Goal: Task Accomplishment & Management: Use online tool/utility

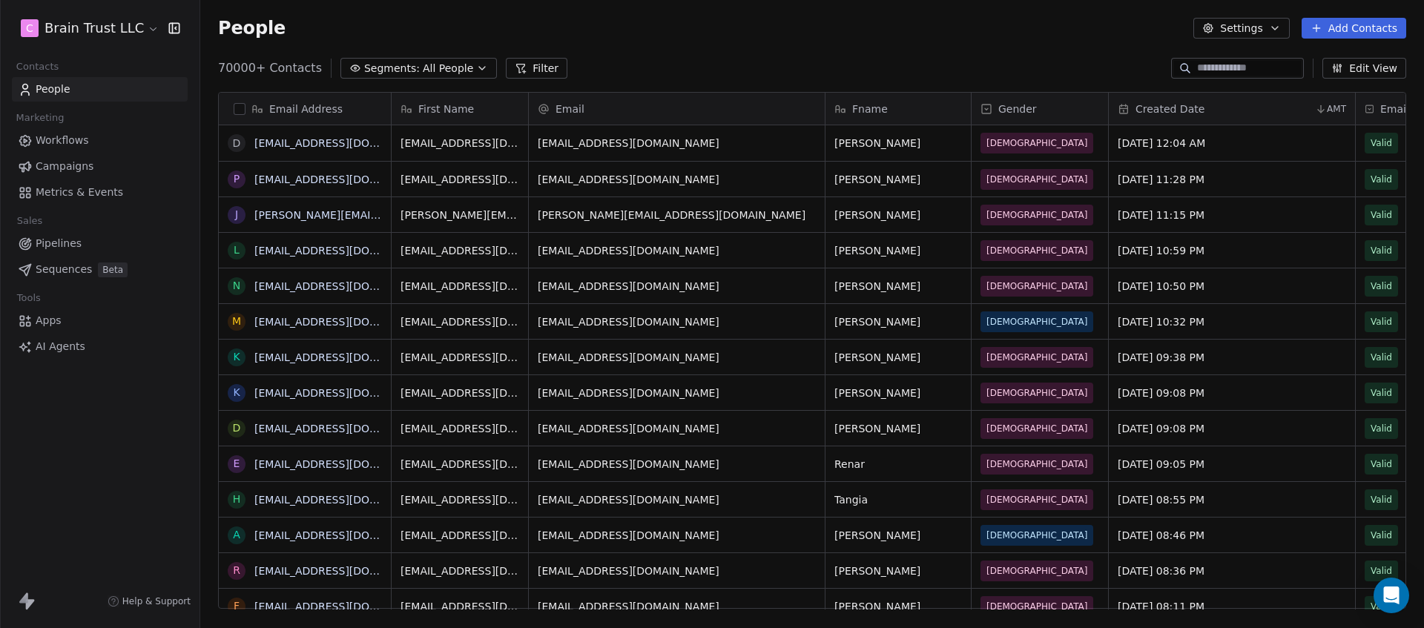
scroll to position [542, 1213]
click at [64, 136] on span "Workflows" at bounding box center [62, 141] width 53 height 16
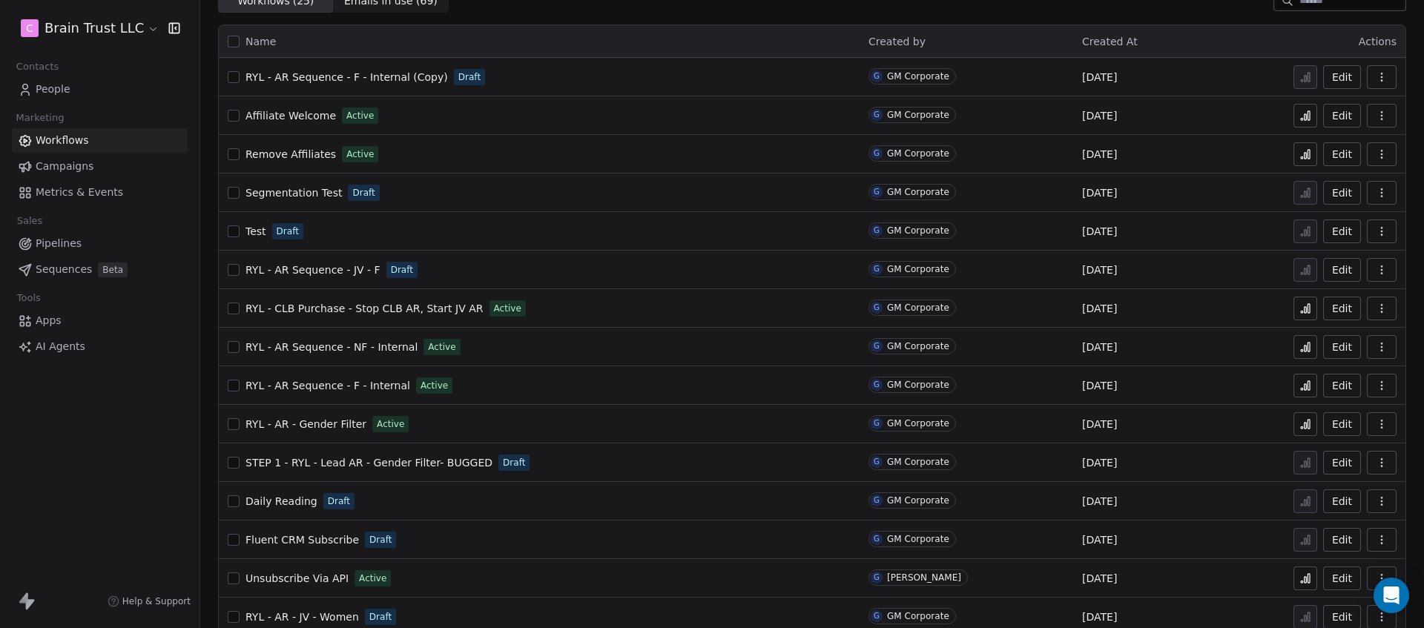
scroll to position [32, 0]
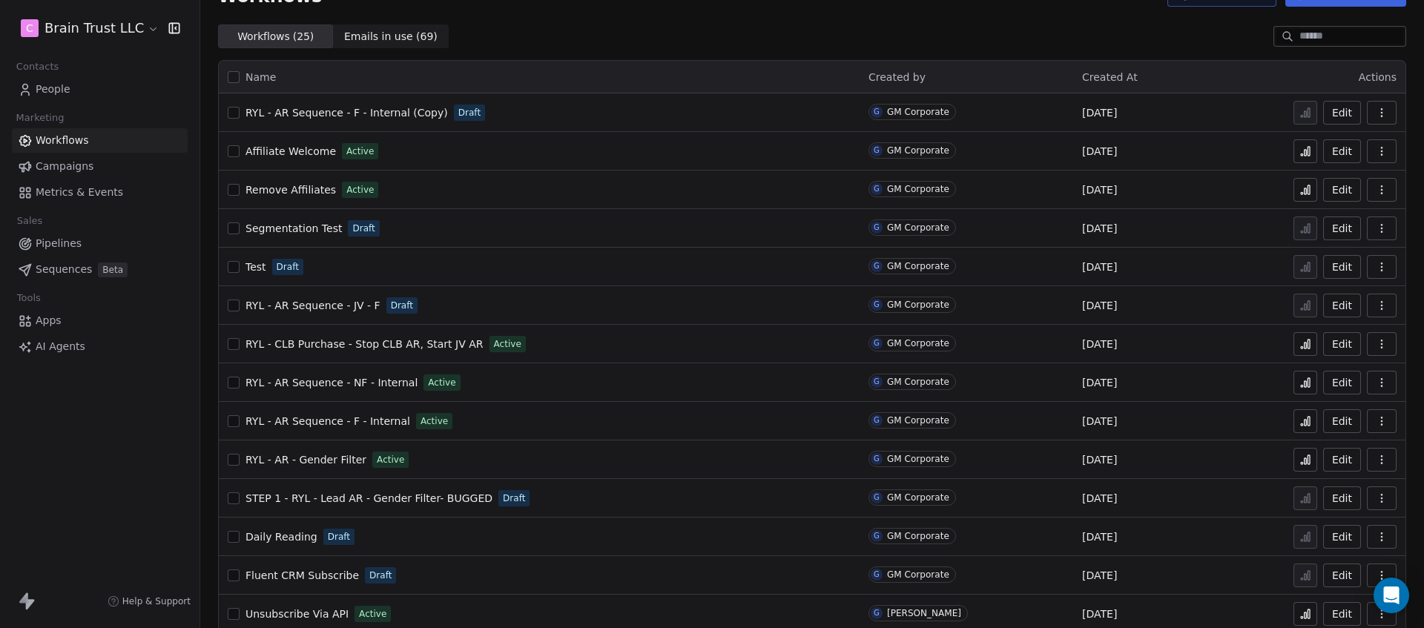
click at [328, 345] on span "RYL - CLB Purchase - Stop CLB AR, Start JV AR" at bounding box center [365, 344] width 238 height 12
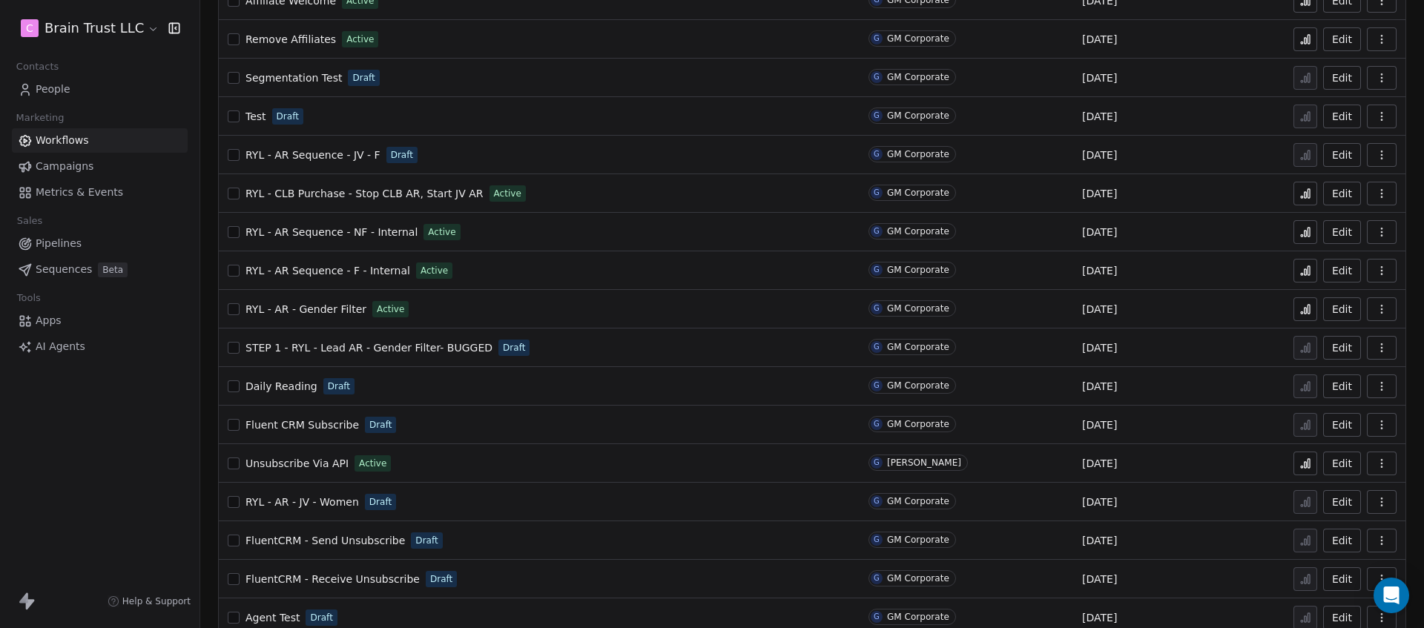
scroll to position [256, 0]
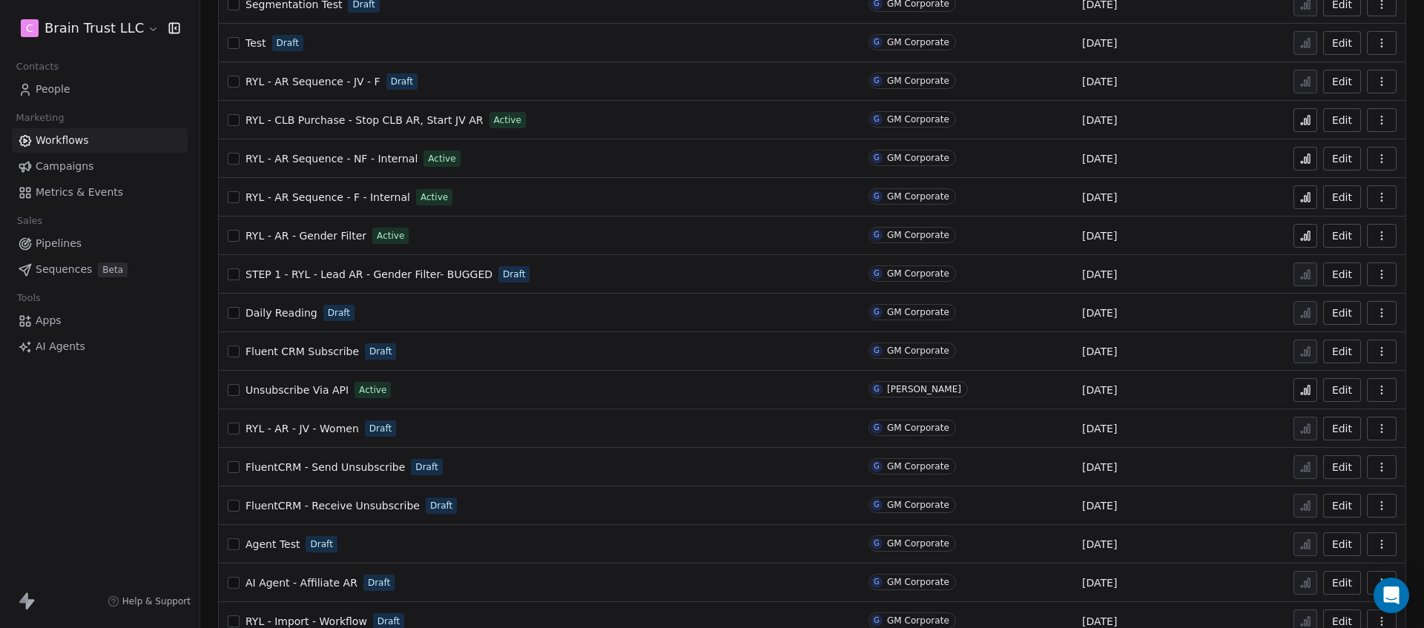
click at [321, 195] on span "RYL - AR Sequence - F - Internal" at bounding box center [328, 197] width 165 height 12
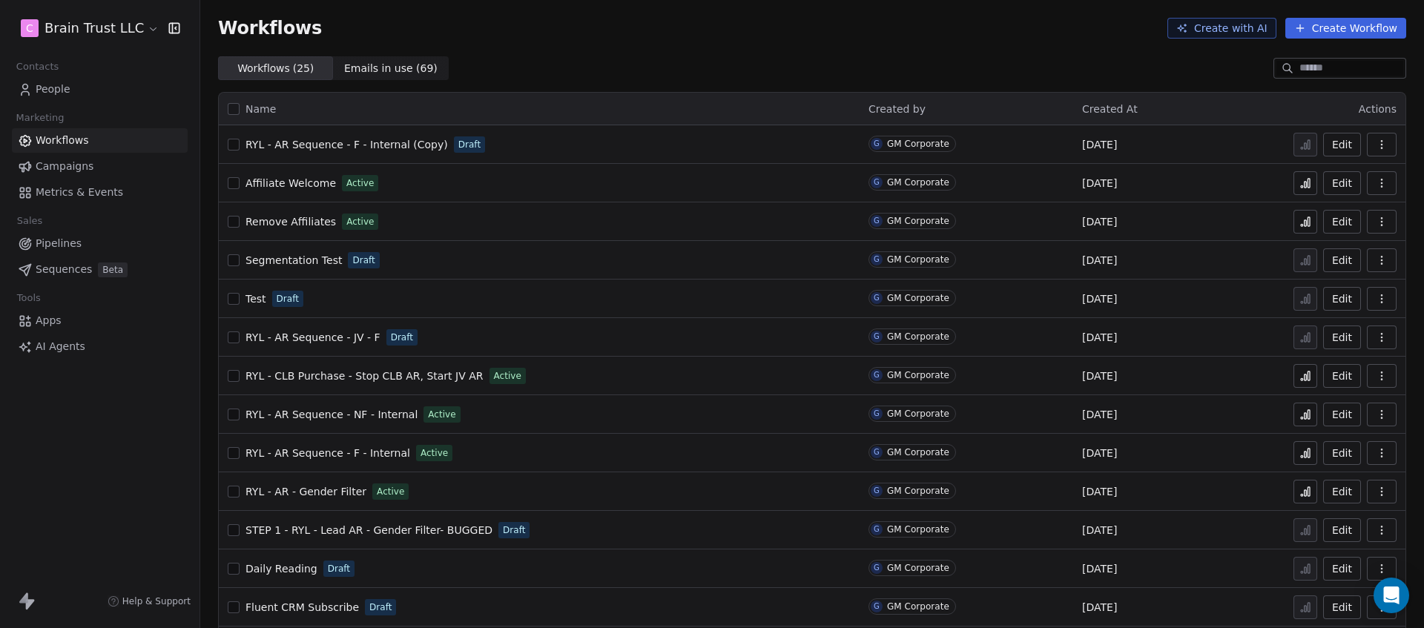
click at [685, 60] on div "Workflows ( 25 ) Workflows ( 25 ) Emails in use ( 69 ) Emails in use ( 69 )" at bounding box center [812, 68] width 1224 height 24
click at [65, 242] on span "Pipelines" at bounding box center [59, 244] width 46 height 16
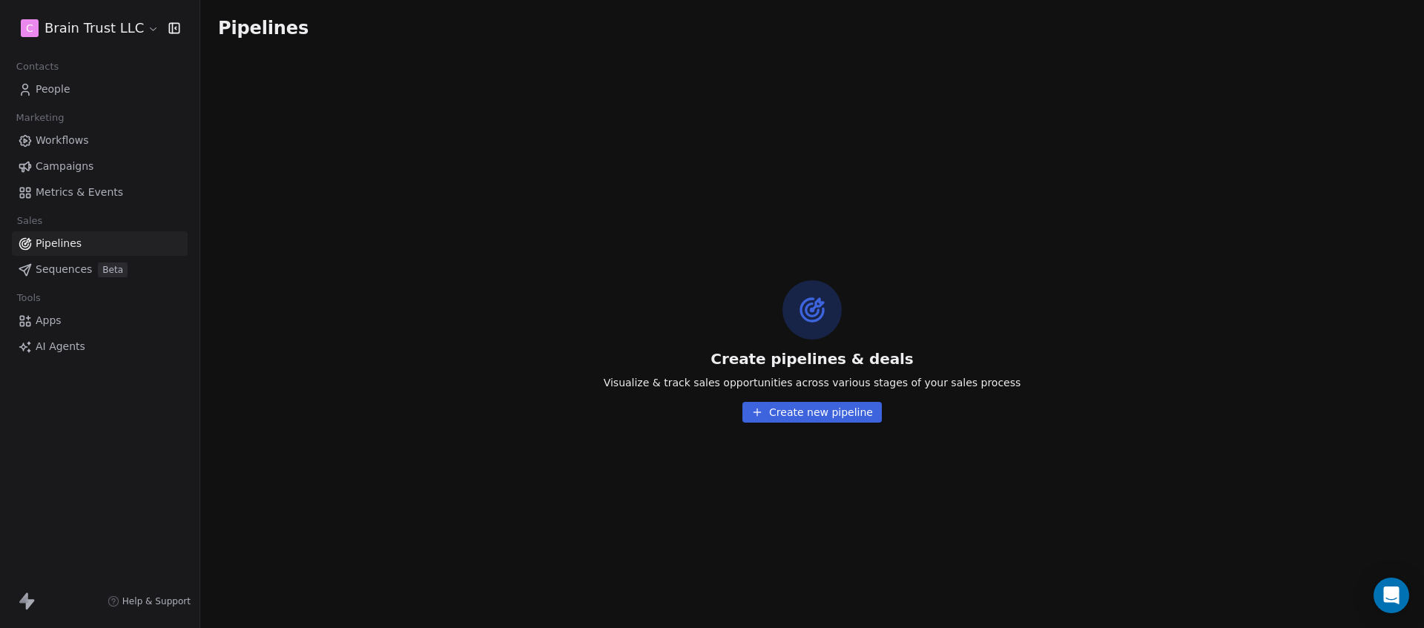
click at [78, 266] on span "Sequences" at bounding box center [64, 270] width 56 height 16
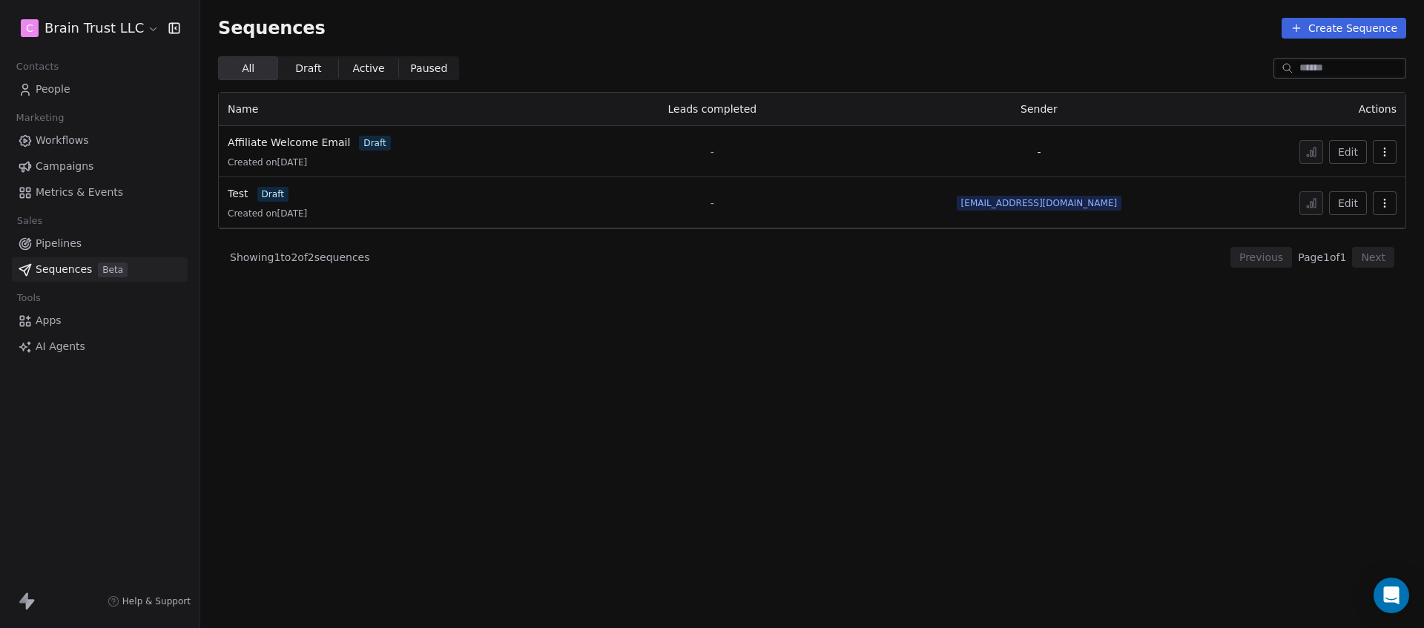
click at [1317, 27] on button "Create Sequence" at bounding box center [1344, 28] width 125 height 21
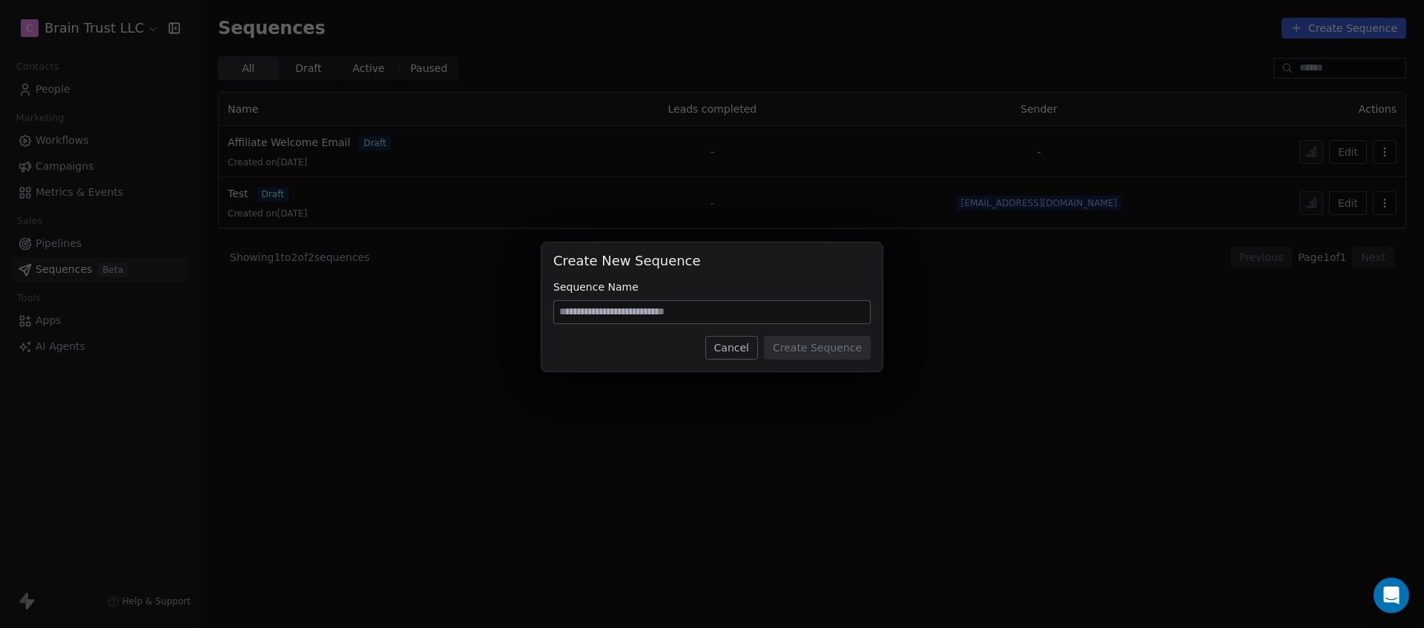
click at [699, 154] on div "Create New Sequence Sequence Name Cancel Create Sequence" at bounding box center [712, 314] width 1424 height 628
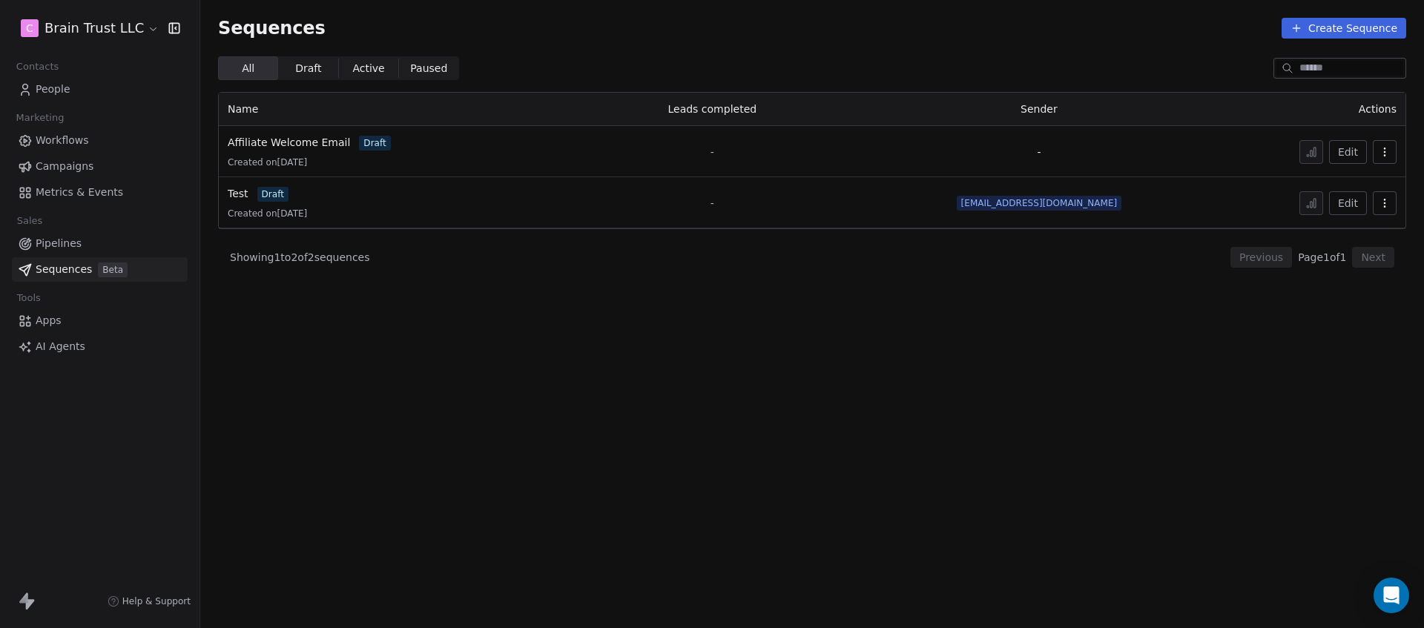
click at [1348, 150] on button "Edit" at bounding box center [1348, 152] width 38 height 24
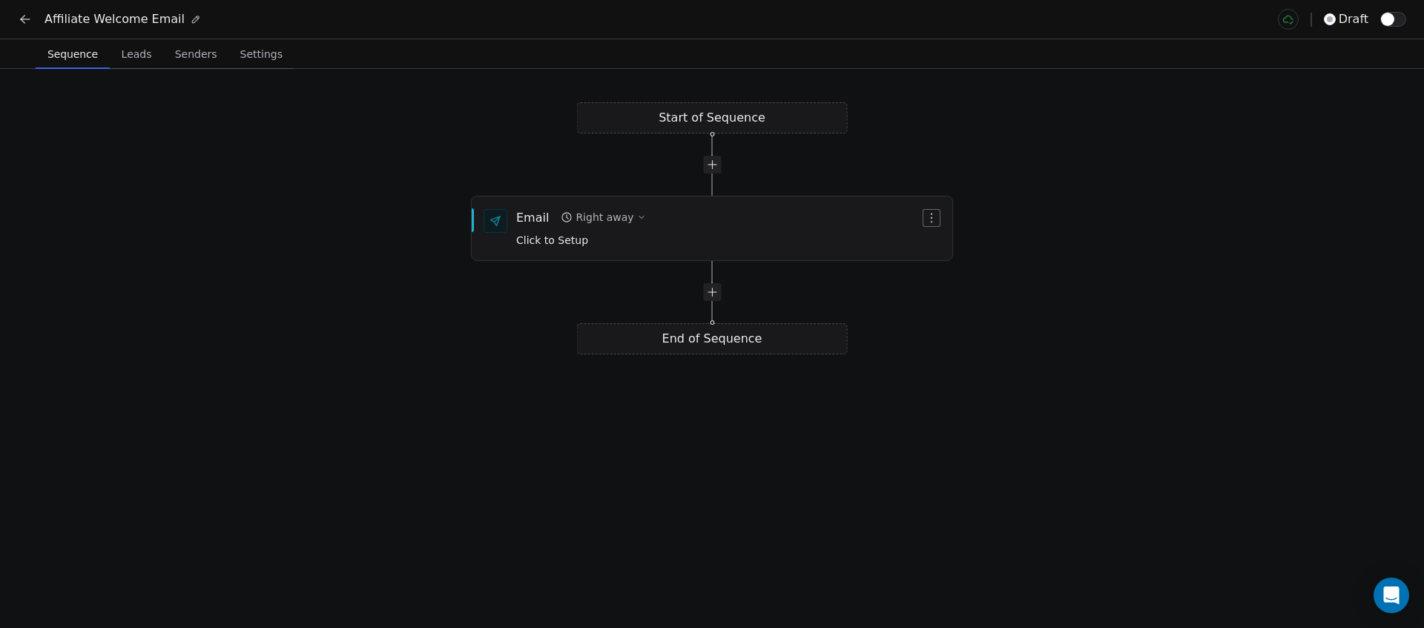
click at [258, 53] on span "Settings" at bounding box center [261, 54] width 54 height 21
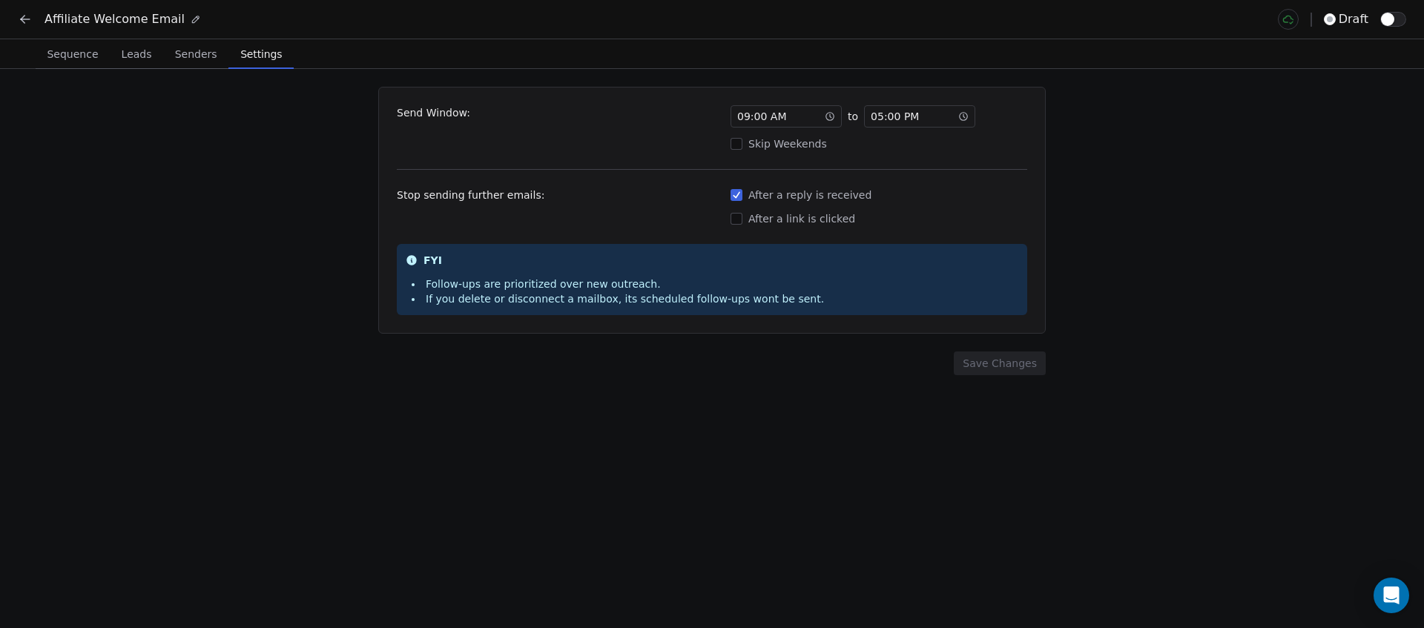
click at [182, 58] on span "Senders" at bounding box center [196, 54] width 54 height 21
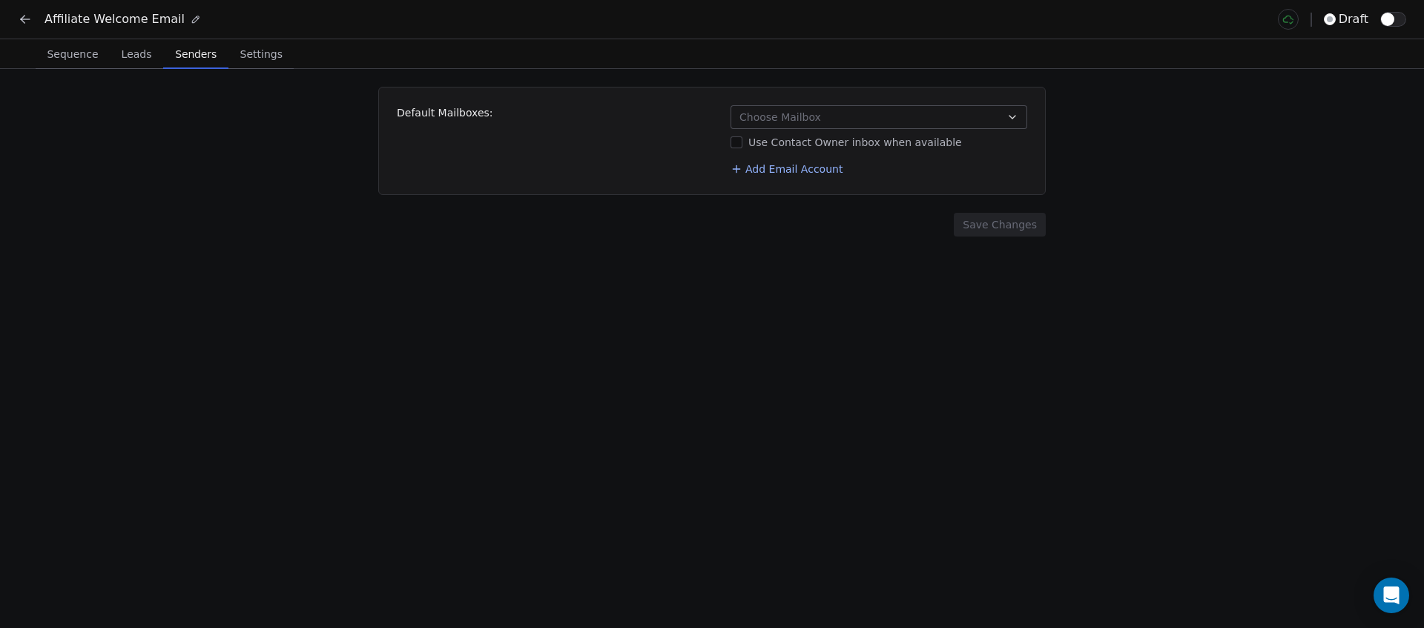
click at [66, 59] on span "Sequence" at bounding box center [72, 54] width 63 height 21
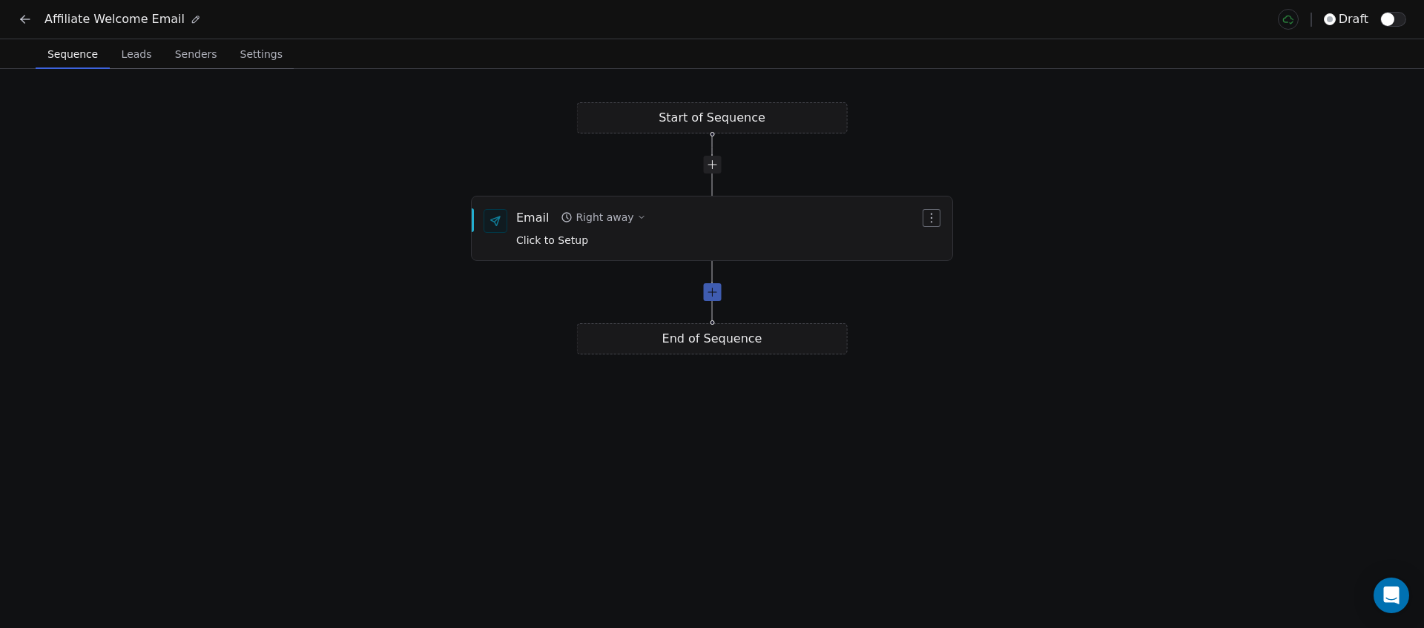
click at [714, 299] on div at bounding box center [712, 292] width 18 height 18
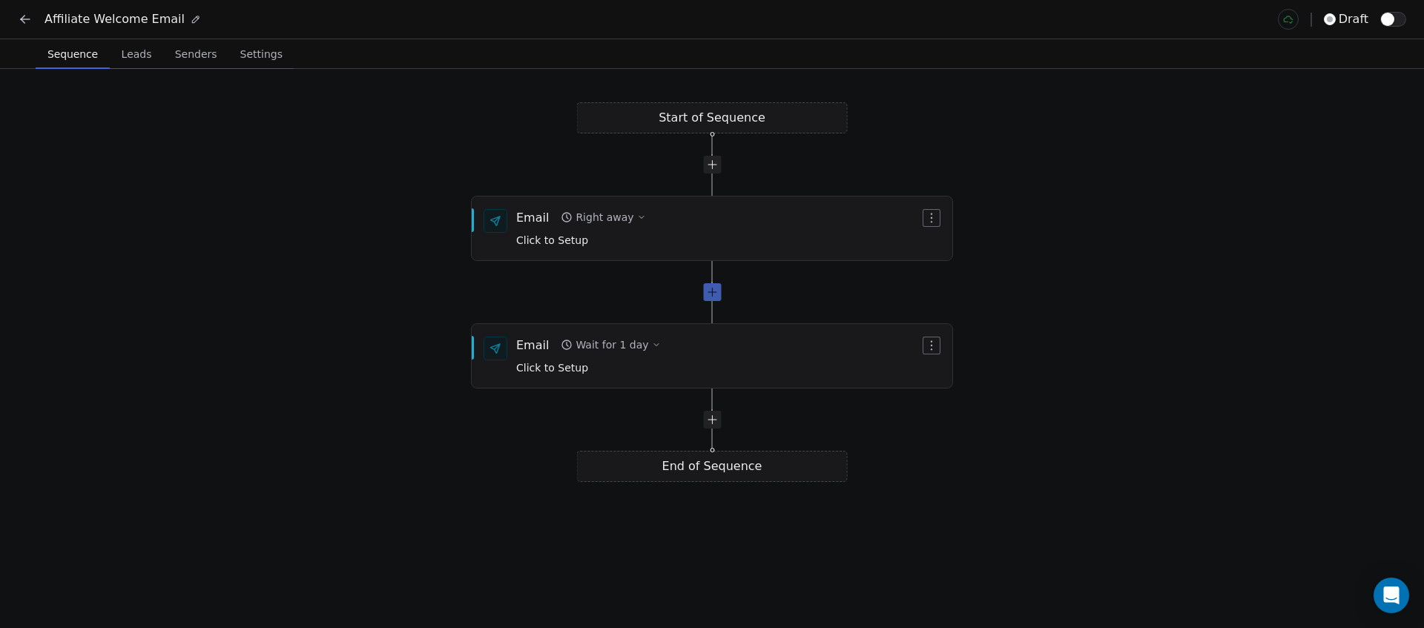
click at [714, 293] on div at bounding box center [712, 292] width 18 height 18
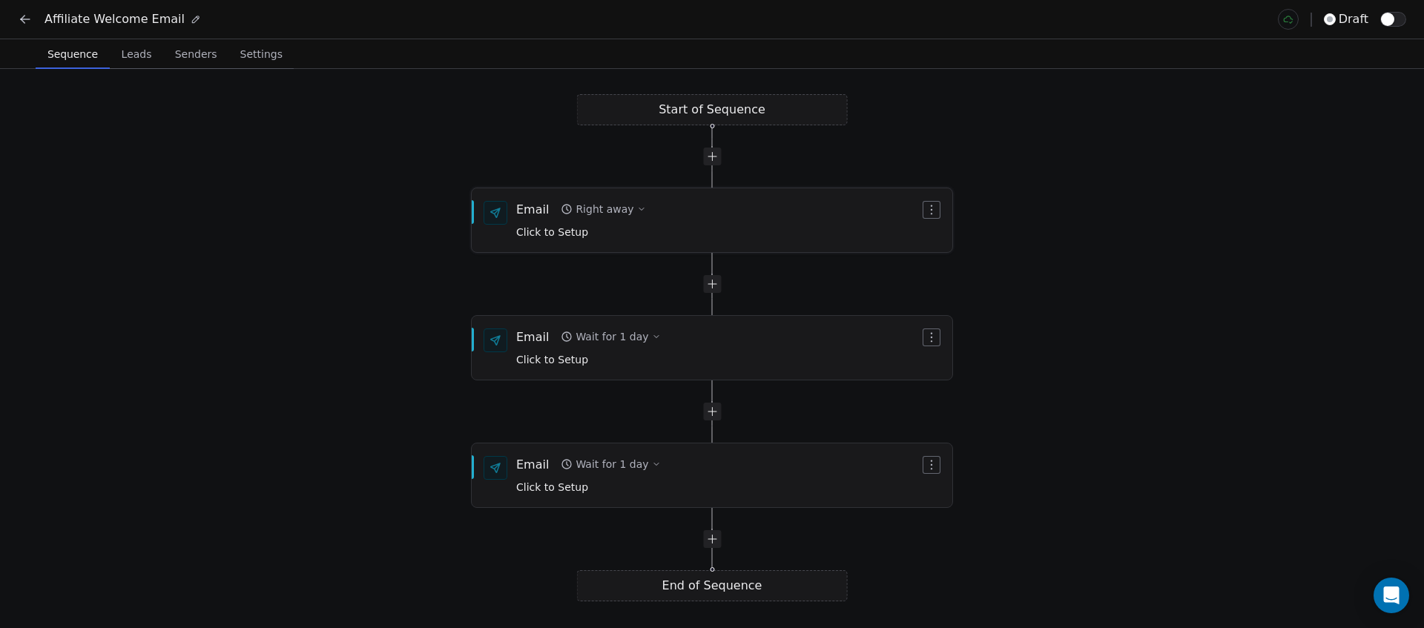
click at [612, 212] on div "Right away" at bounding box center [605, 209] width 58 height 15
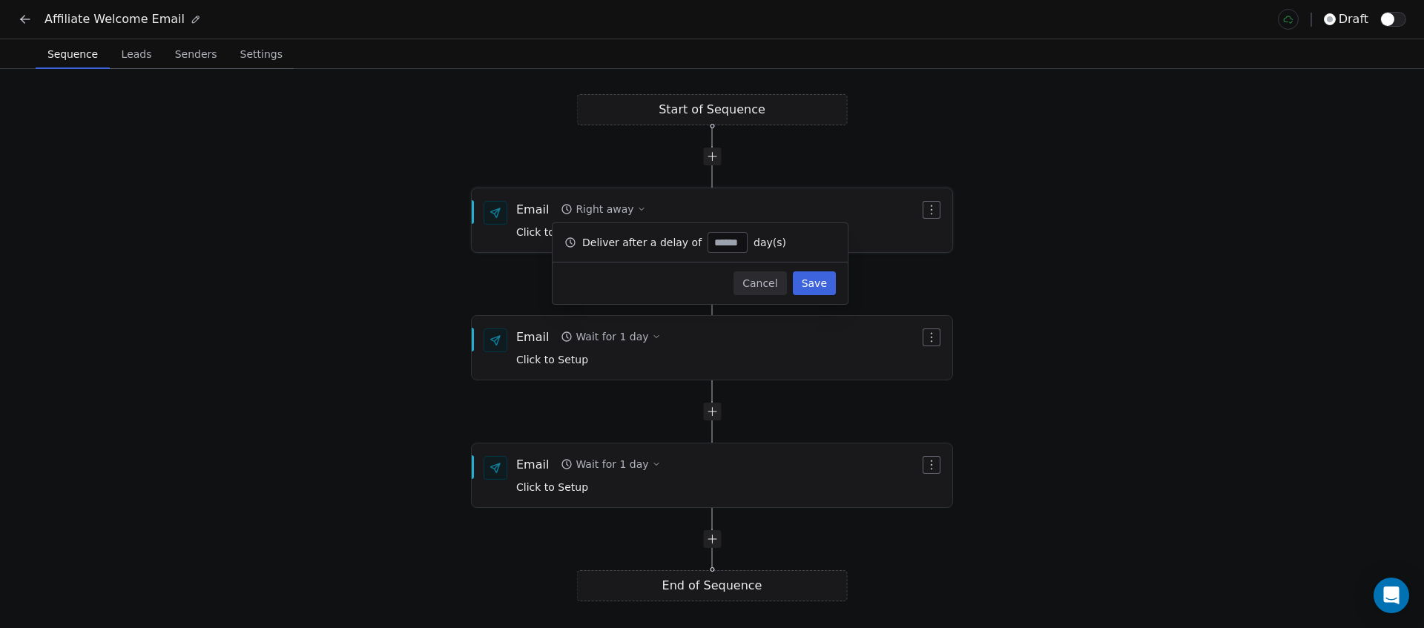
click at [867, 201] on div "Email Right away Click to Setup" at bounding box center [718, 220] width 404 height 39
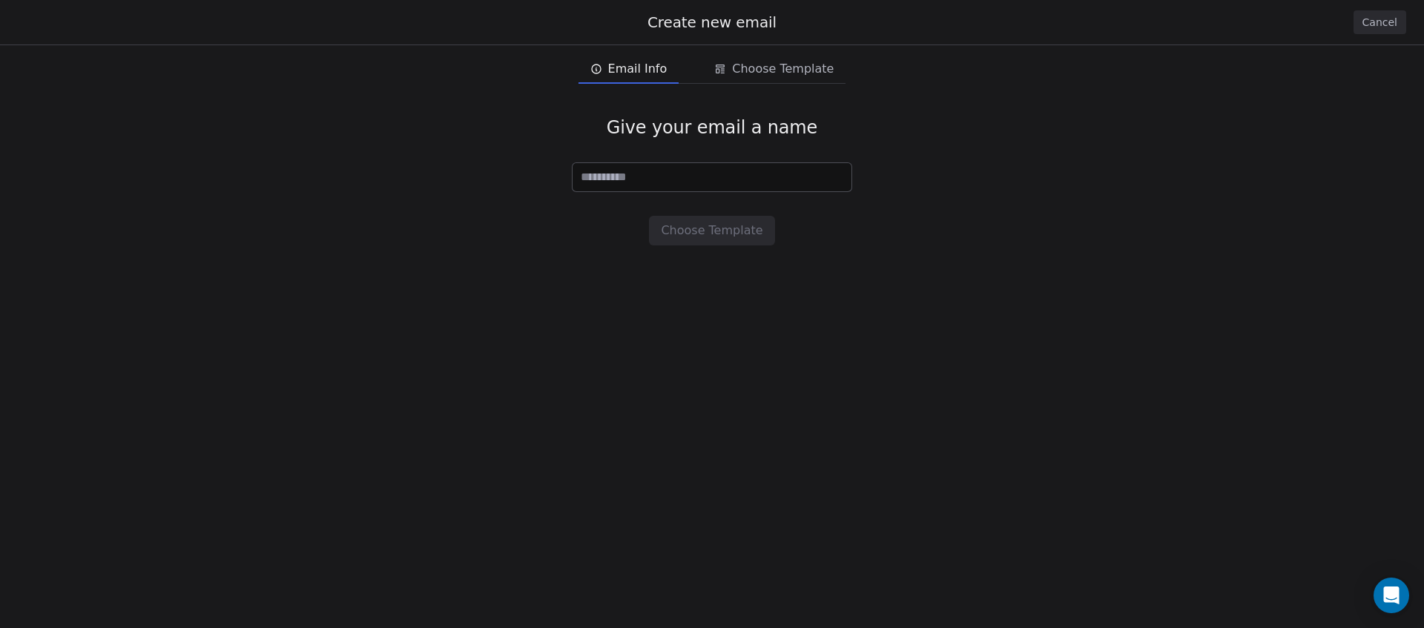
click at [1386, 24] on button "Cancel" at bounding box center [1380, 22] width 53 height 24
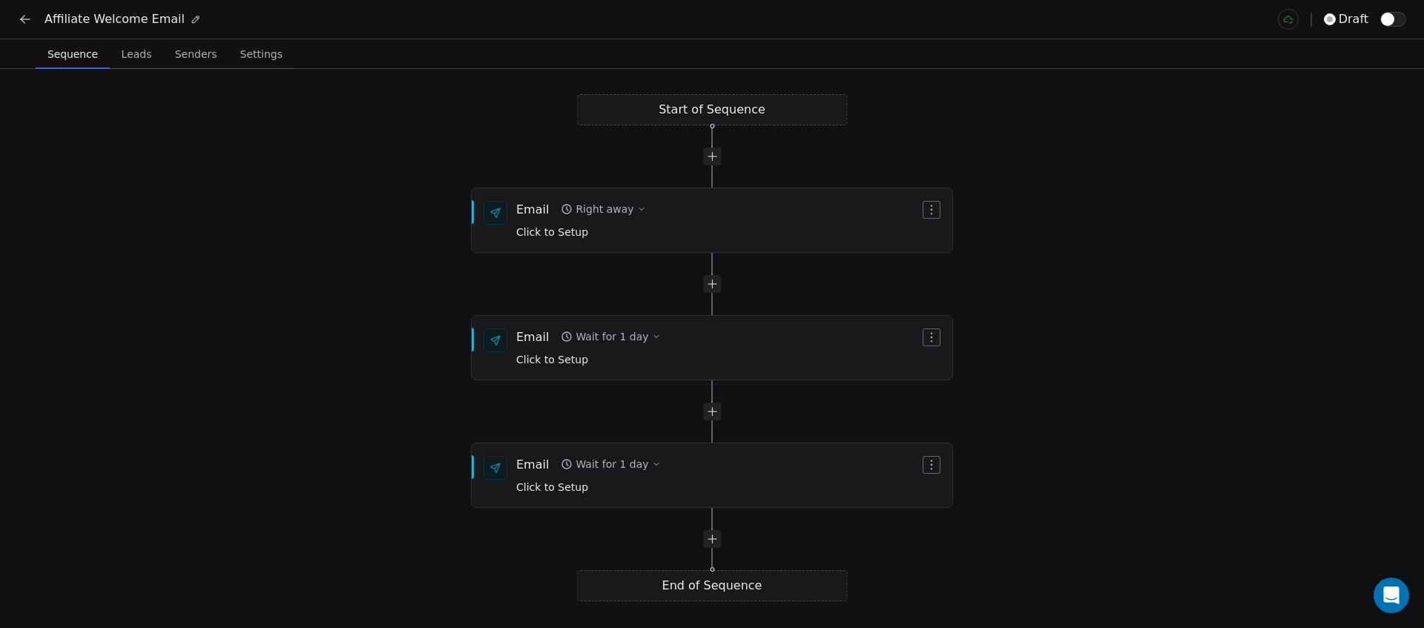
click at [136, 45] on span "Leads" at bounding box center [137, 54] width 42 height 21
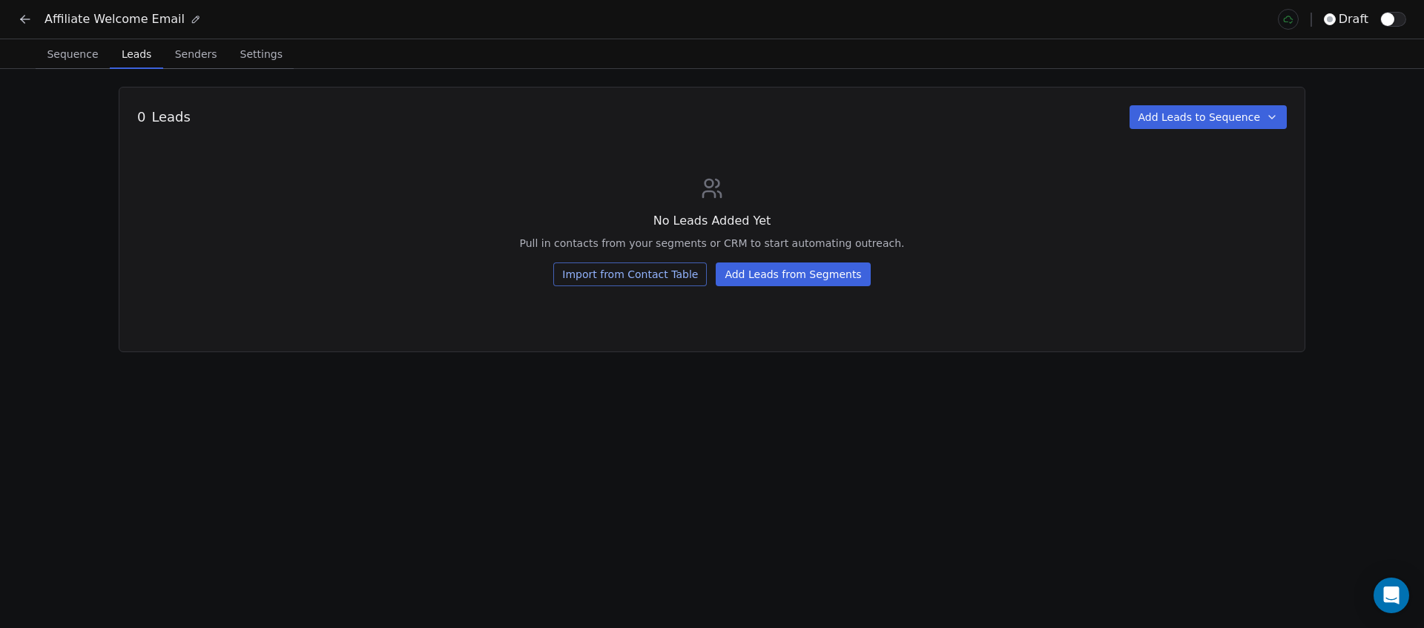
click at [181, 48] on span "Senders" at bounding box center [196, 54] width 54 height 21
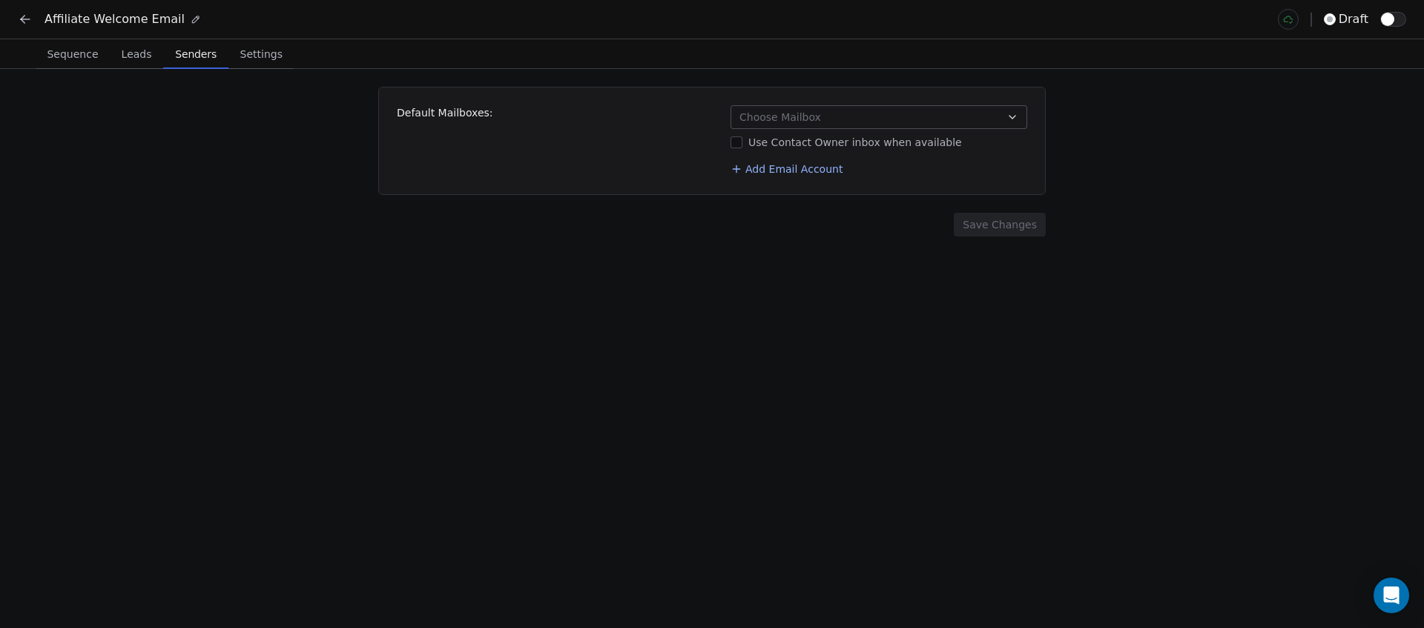
click at [800, 116] on span "Choose Mailbox" at bounding box center [781, 117] width 82 height 15
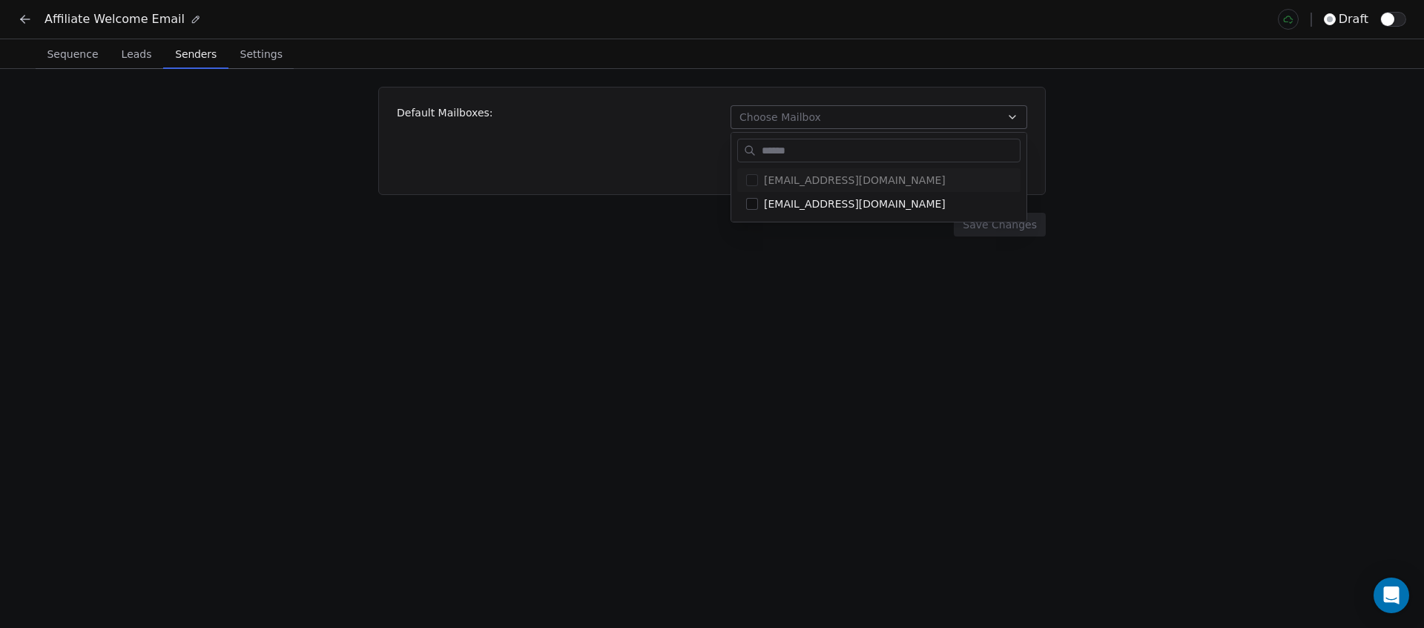
click at [450, 155] on html "Affiliate Welcome Email draft Sequence Sequence Leads Leads Senders Senders Set…" at bounding box center [712, 314] width 1424 height 628
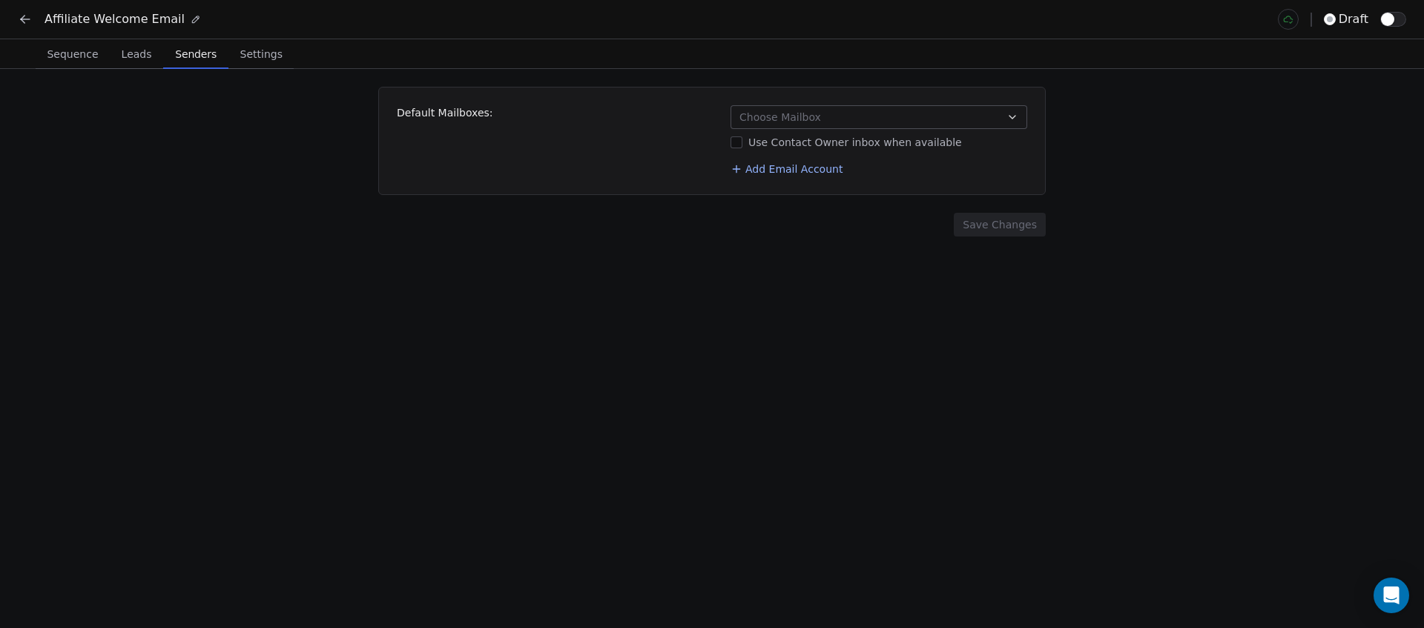
click at [234, 59] on span "Settings" at bounding box center [261, 54] width 54 height 21
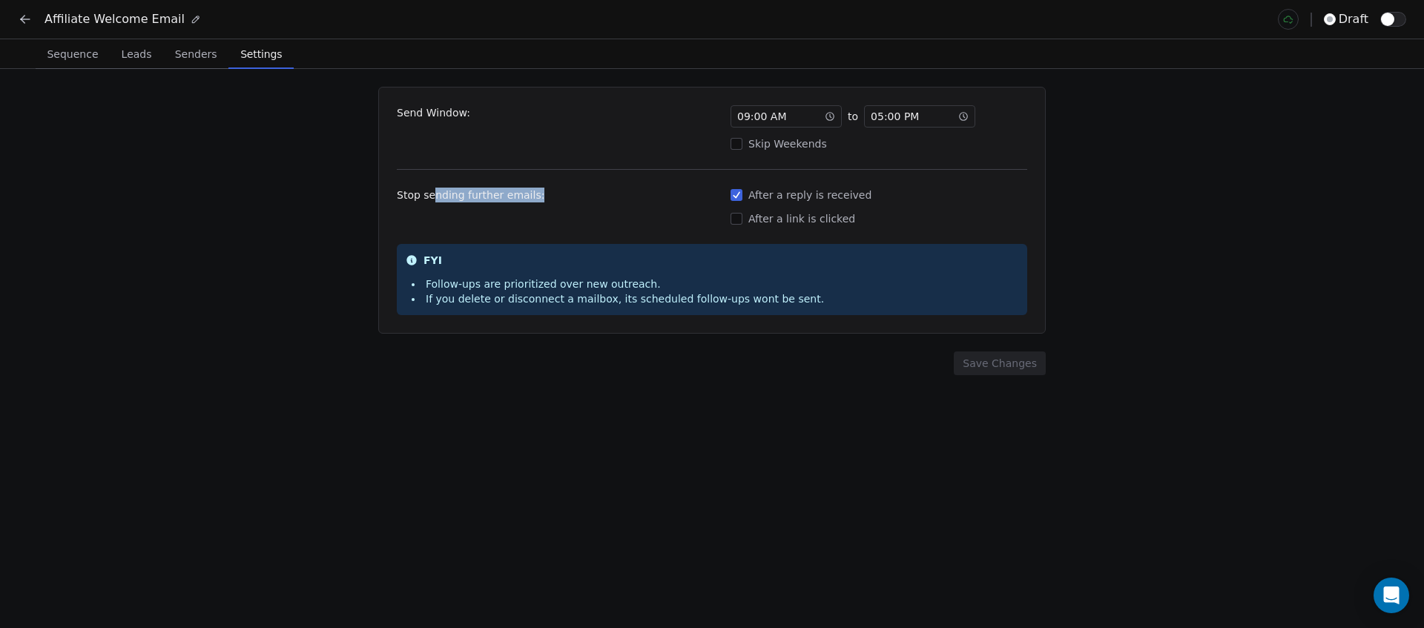
drag, startPoint x: 433, startPoint y: 193, endPoint x: 568, endPoint y: 197, distance: 135.0
click at [545, 197] on div "Stop sending further emails: After a reply is received After a link is clicked" at bounding box center [712, 207] width 630 height 39
drag, startPoint x: 830, startPoint y: 197, endPoint x: 768, endPoint y: 199, distance: 62.3
click at [768, 199] on div "After a reply is received" at bounding box center [879, 195] width 297 height 15
click at [724, 225] on div "Stop sending further emails: After a reply is received After a link is clicked" at bounding box center [712, 207] width 630 height 39
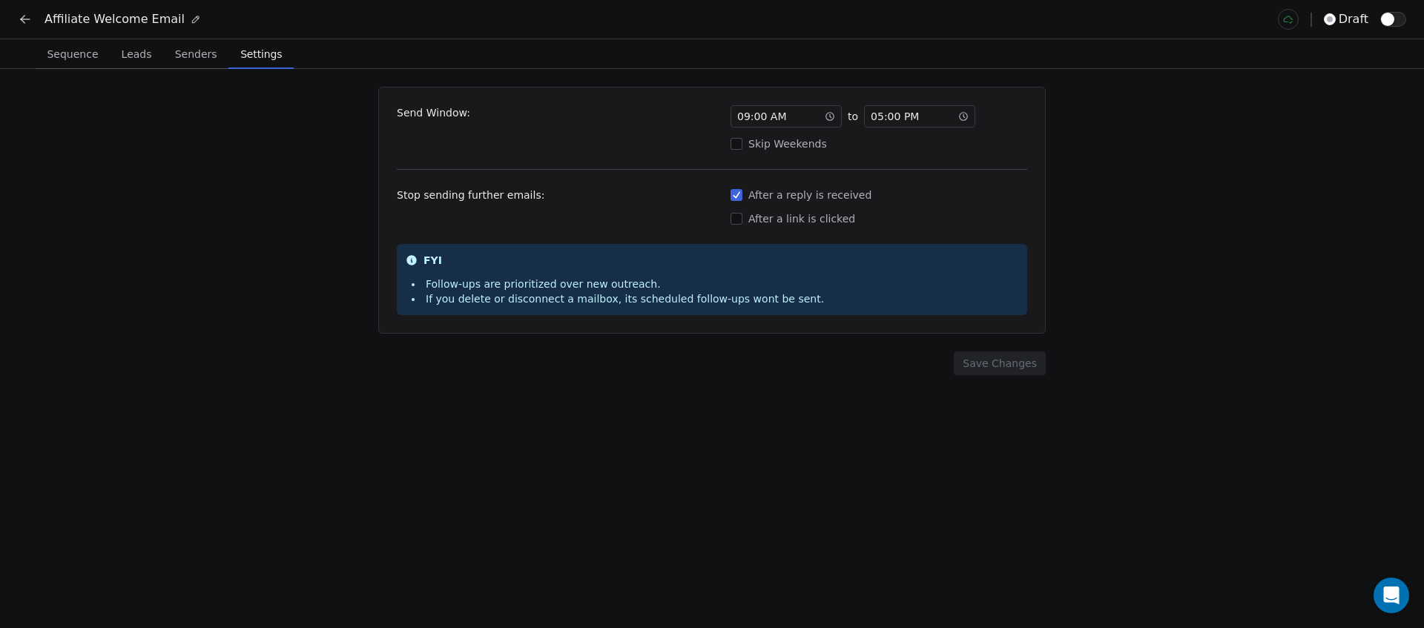
click at [780, 223] on div "After a link is clicked" at bounding box center [879, 218] width 297 height 15
click at [742, 223] on button "After a link is clicked" at bounding box center [737, 218] width 12 height 15
click at [788, 220] on div "After a link is clicked" at bounding box center [879, 218] width 297 height 15
click at [742, 220] on button "After a link is clicked" at bounding box center [737, 218] width 12 height 15
click at [87, 53] on span "Sequence" at bounding box center [72, 54] width 63 height 21
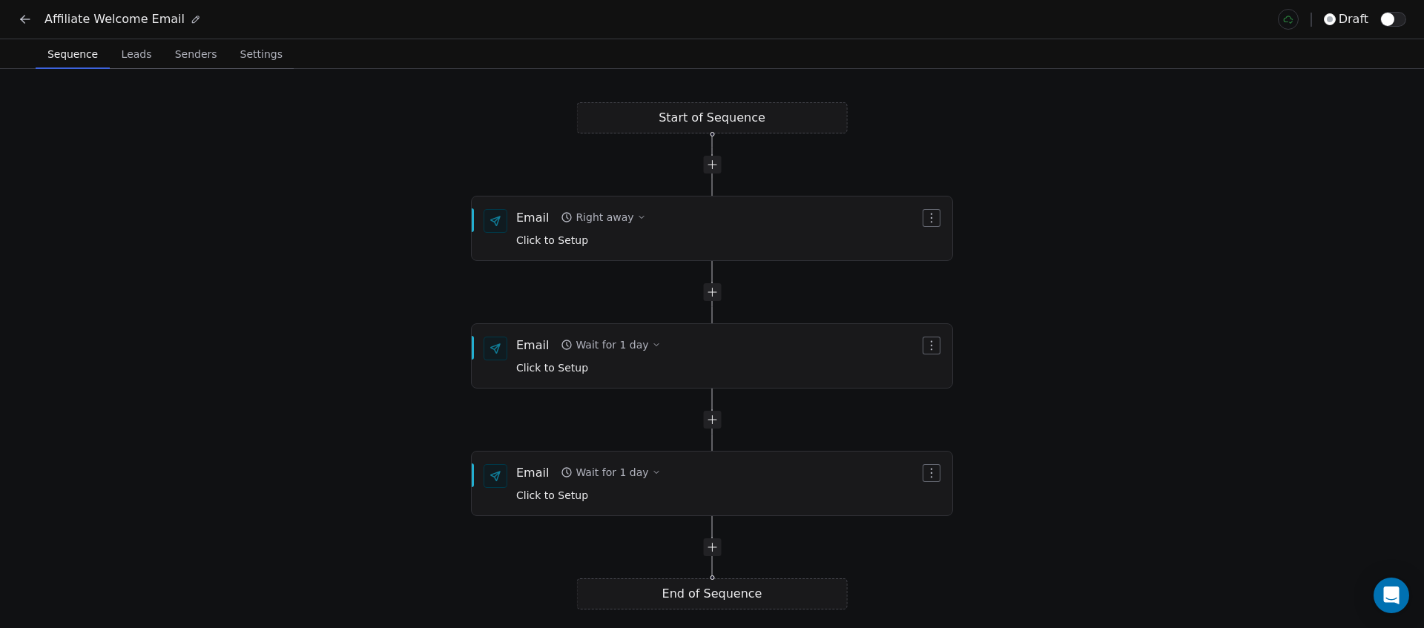
click at [24, 16] on icon at bounding box center [23, 18] width 4 height 4
